Goal: Check status

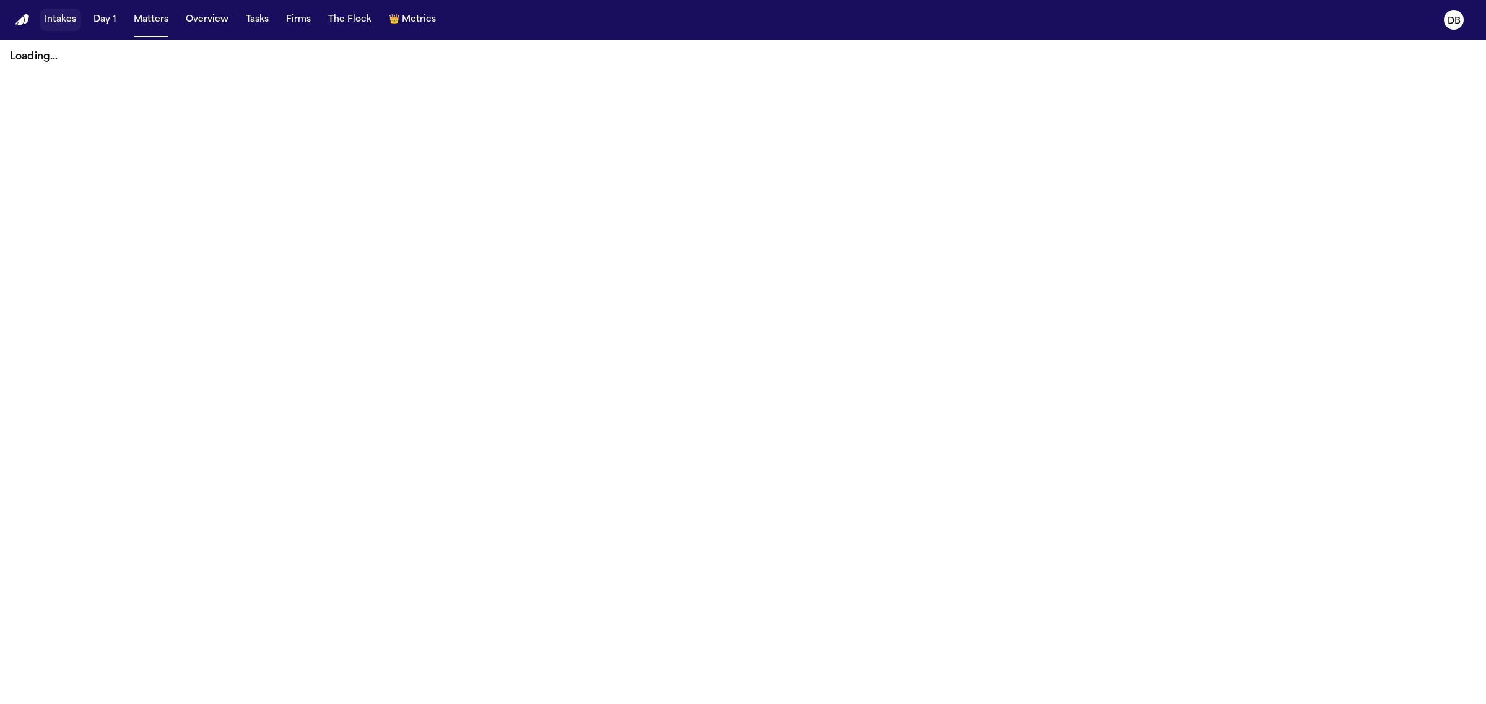
click at [62, 17] on button "Intakes" at bounding box center [60, 20] width 41 height 22
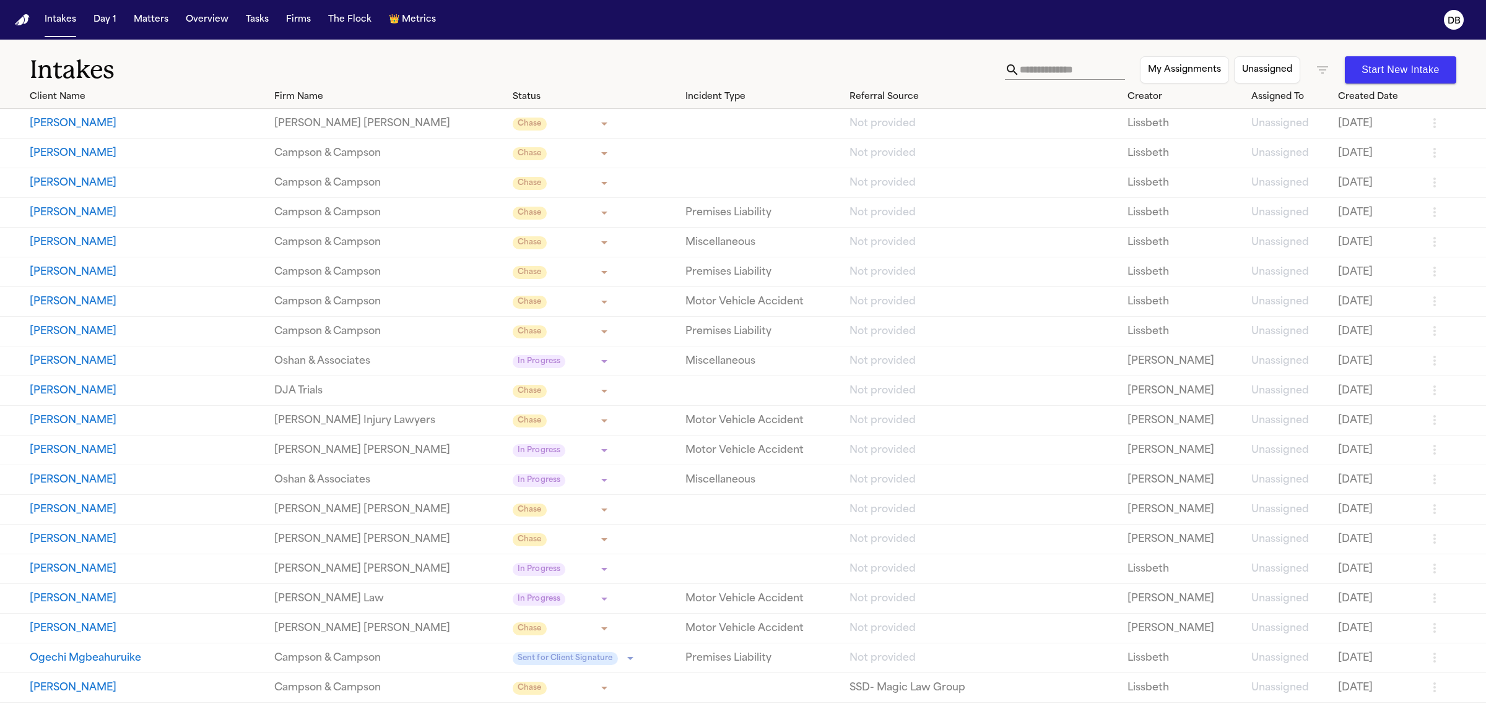
click at [456, 153] on link "Campson & Campson" at bounding box center [388, 153] width 228 height 15
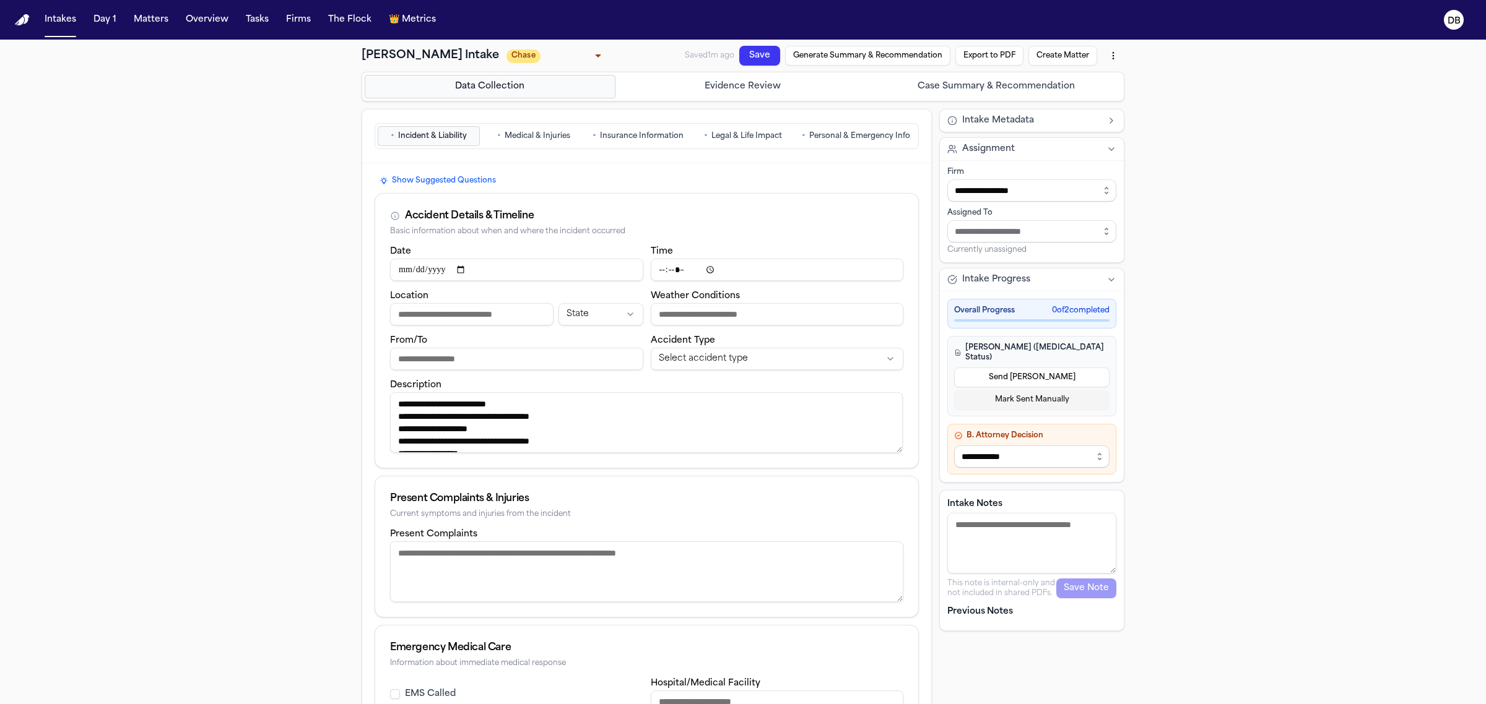
click at [1305, 392] on div "**********" at bounding box center [743, 503] width 1486 height 927
